Goal: Task Accomplishment & Management: Manage account settings

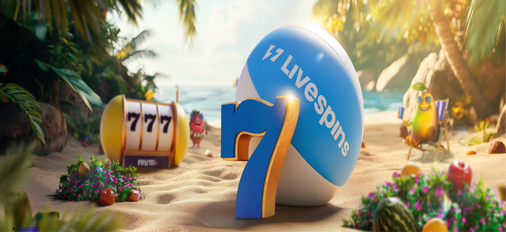
click at [24, 32] on span "Talletus" at bounding box center [15, 29] width 18 height 6
click at [57, 202] on button "TALLETA JA PELAA" at bounding box center [30, 206] width 54 height 8
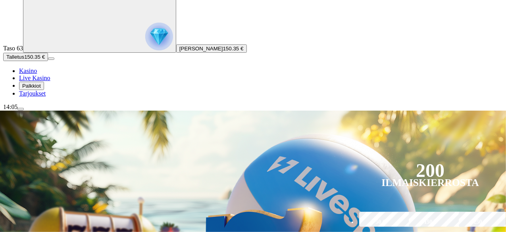
scroll to position [79, 0]
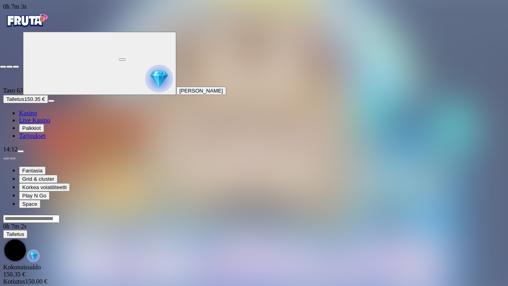
click at [16, 67] on span "fullscreen-exit icon" at bounding box center [16, 67] width 0 height 0
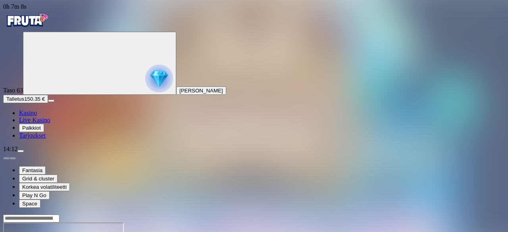
click at [24, 152] on button "menu" at bounding box center [20, 151] width 6 height 2
type input "****"
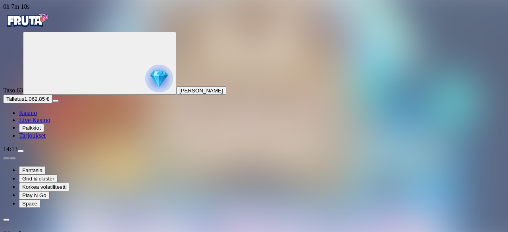
click at [21, 151] on span "menu icon" at bounding box center [21, 151] width 0 height 0
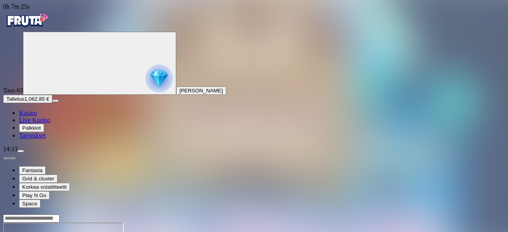
click at [21, 151] on span "menu icon" at bounding box center [21, 151] width 0 height 0
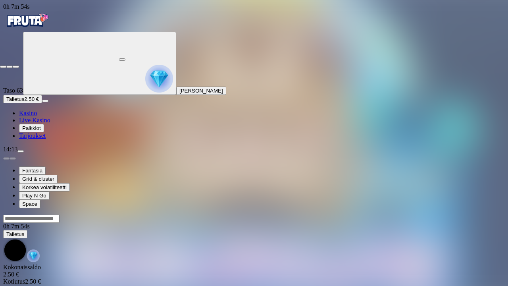
click at [16, 67] on span "fullscreen-exit icon" at bounding box center [16, 67] width 0 height 0
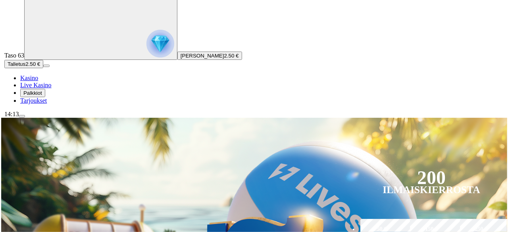
scroll to position [79, 0]
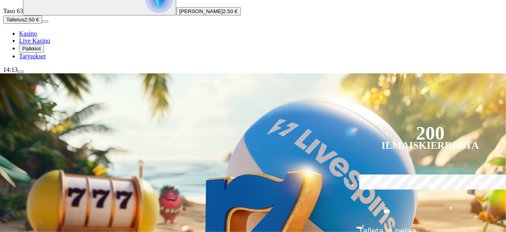
click at [21, 72] on span "menu icon" at bounding box center [21, 72] width 0 height 0
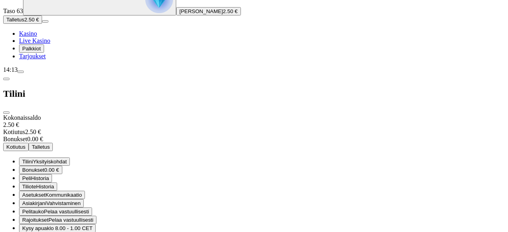
scroll to position [67, 0]
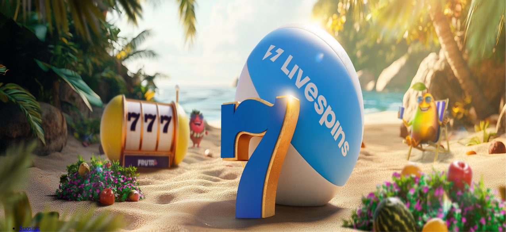
click at [56, 32] on span "Kirjaudu" at bounding box center [54, 29] width 19 height 6
click at [24, 32] on span "Talletus" at bounding box center [15, 29] width 18 height 6
drag, startPoint x: 137, startPoint y: 83, endPoint x: 76, endPoint y: 79, distance: 61.7
click at [76, 79] on div "Talletus 0.00 € Kirjaudu Kasino Live Kasino Tarjoukset 14:26 Aloita pelaaminen …" at bounding box center [254, 106] width 502 height 207
type input "***"
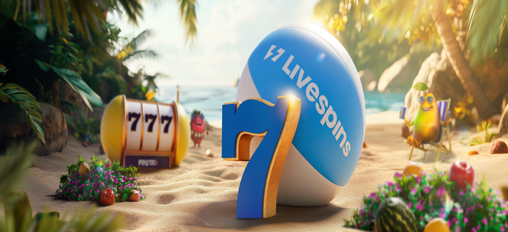
click at [57, 202] on button "TALLETA JA PELAA" at bounding box center [30, 206] width 54 height 8
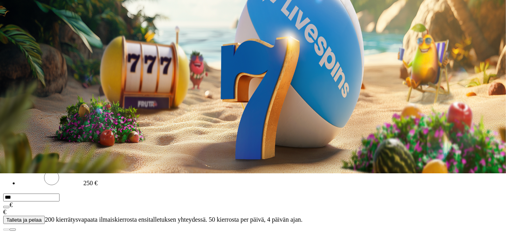
scroll to position [159, 0]
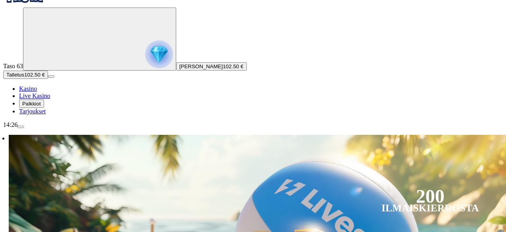
scroll to position [79, 0]
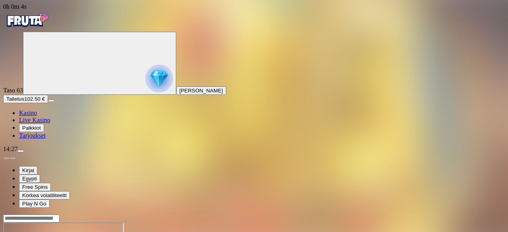
drag, startPoint x: 456, startPoint y: 67, endPoint x: 456, endPoint y: 102, distance: 34.5
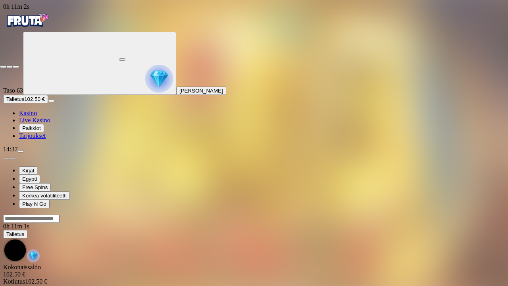
click at [16, 67] on span "fullscreen-exit icon" at bounding box center [16, 67] width 0 height 0
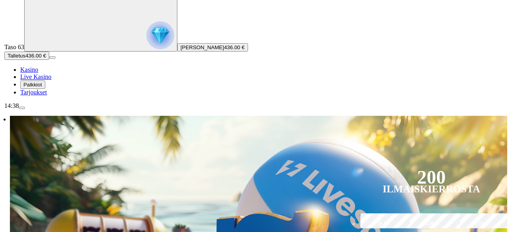
scroll to position [79, 0]
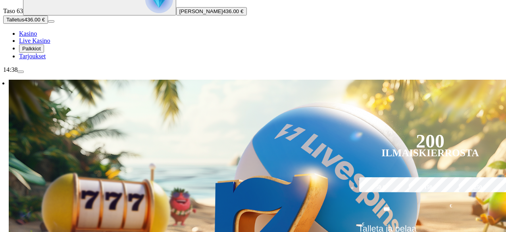
click at [21, 72] on span "menu icon" at bounding box center [21, 72] width 0 height 0
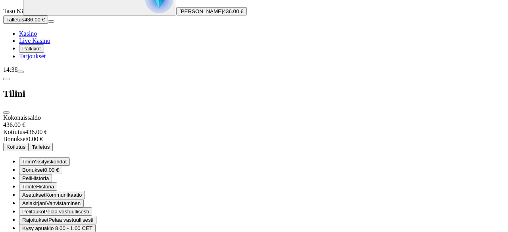
click at [25, 144] on span "Kotiutus" at bounding box center [15, 147] width 19 height 6
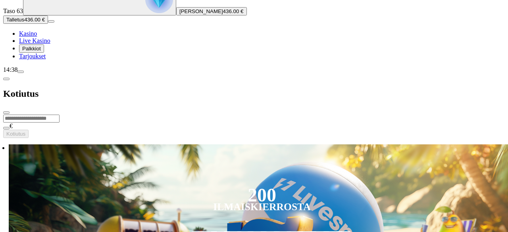
click at [60, 115] on input "number" at bounding box center [31, 119] width 56 height 8
type input "***"
click at [25, 131] on span "Kotiutus" at bounding box center [15, 134] width 19 height 6
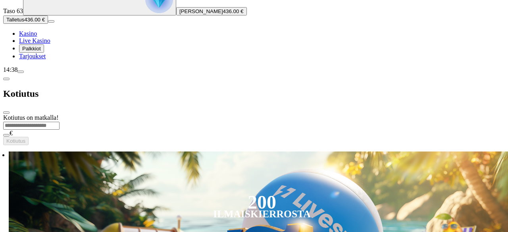
click at [21, 72] on span "menu icon" at bounding box center [21, 72] width 0 height 0
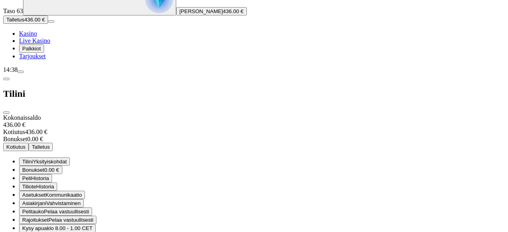
click at [6, 113] on span "close icon" at bounding box center [6, 113] width 0 height 0
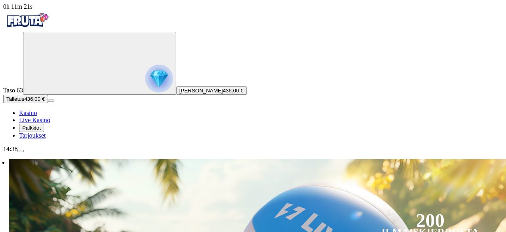
click at [21, 151] on span "menu icon" at bounding box center [21, 151] width 0 height 0
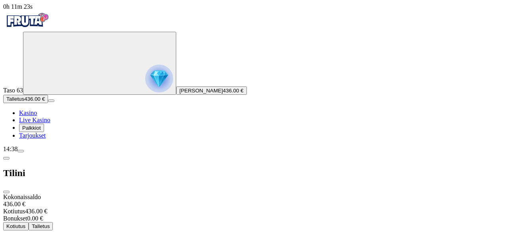
click at [6, 192] on span "close icon" at bounding box center [6, 192] width 0 height 0
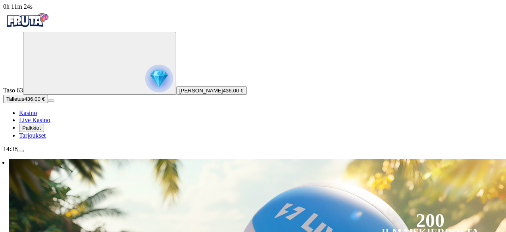
click at [21, 151] on span "menu icon" at bounding box center [21, 151] width 0 height 0
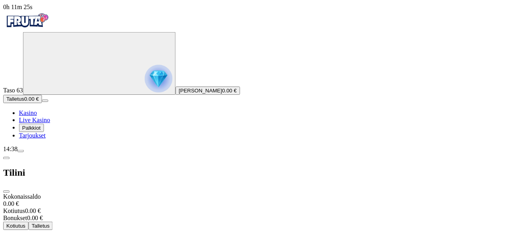
scroll to position [67, 0]
